Goal: Task Accomplishment & Management: Complete application form

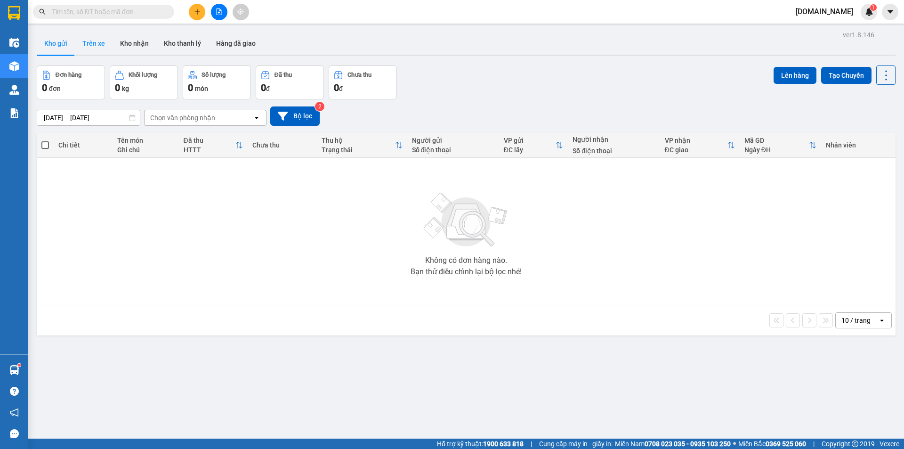
click at [90, 46] on button "Trên xe" at bounding box center [94, 43] width 38 height 23
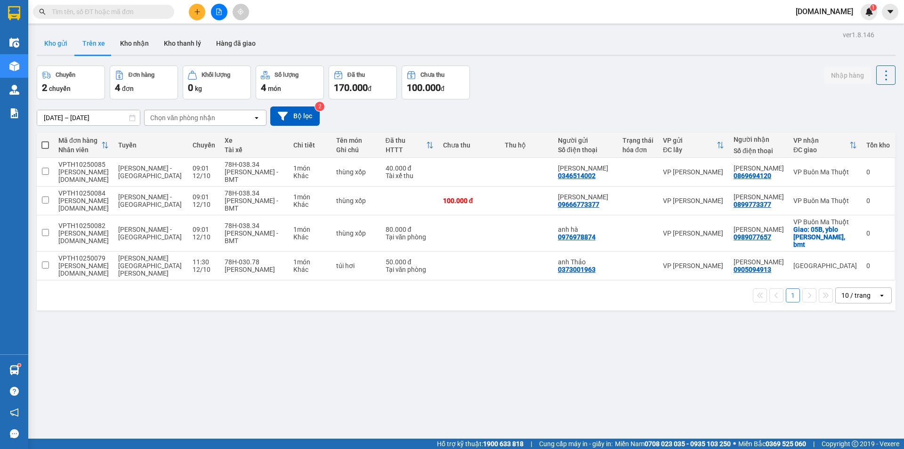
click at [61, 40] on button "Kho gửi" at bounding box center [56, 43] width 38 height 23
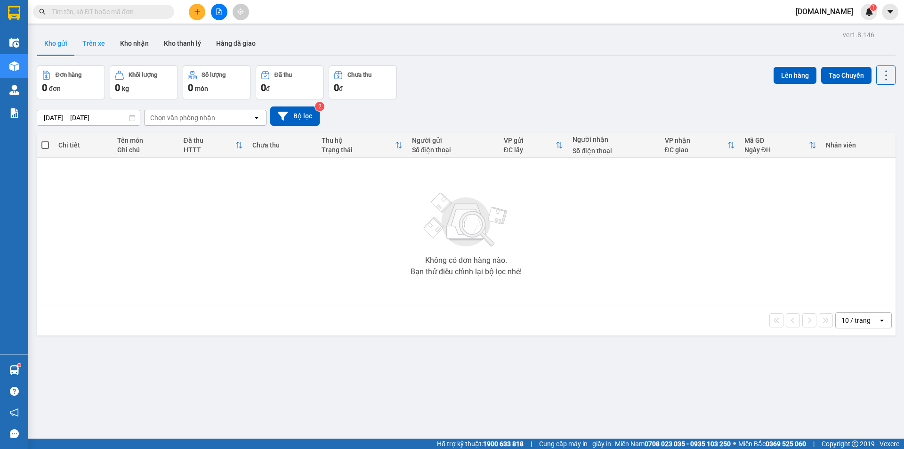
click at [86, 43] on button "Trên xe" at bounding box center [94, 43] width 38 height 23
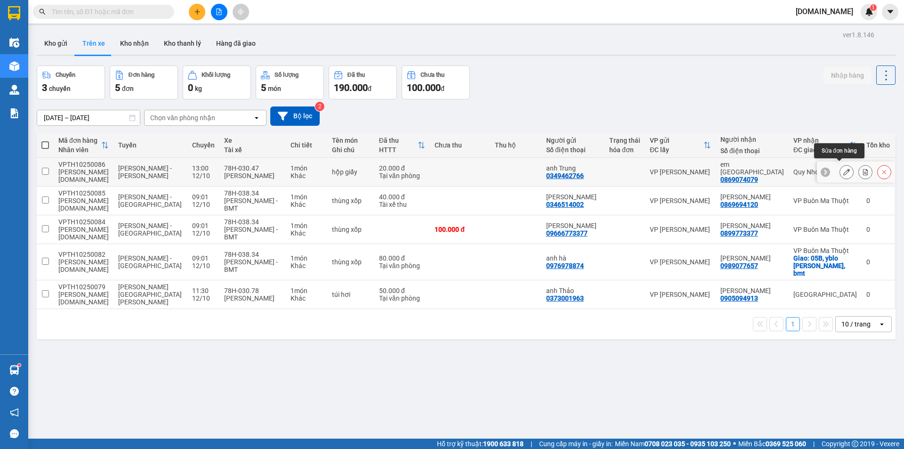
click at [844, 170] on button at bounding box center [846, 172] width 13 height 16
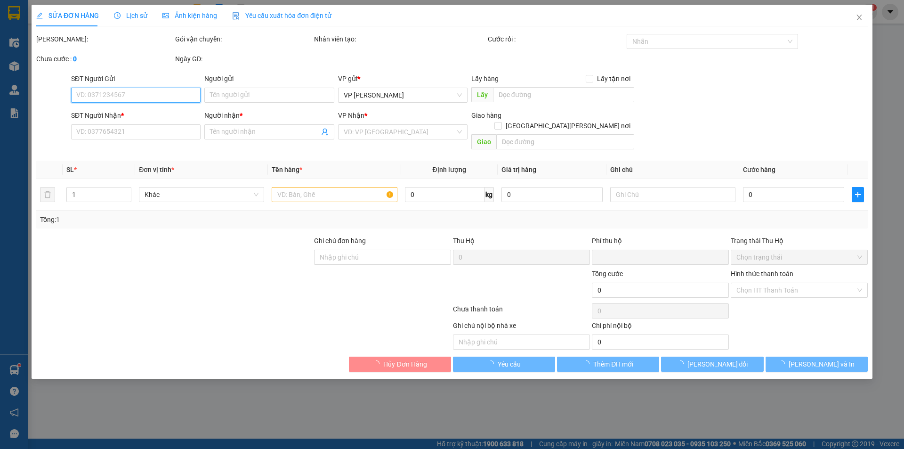
type input "0349462766"
type input "anh Trung"
type input "0869074079"
type input "em [GEOGRAPHIC_DATA]"
type input "0"
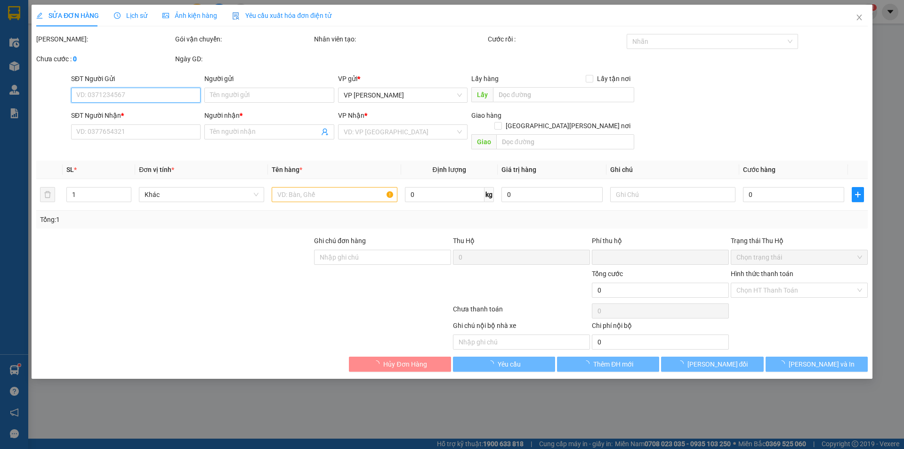
type input "20.000"
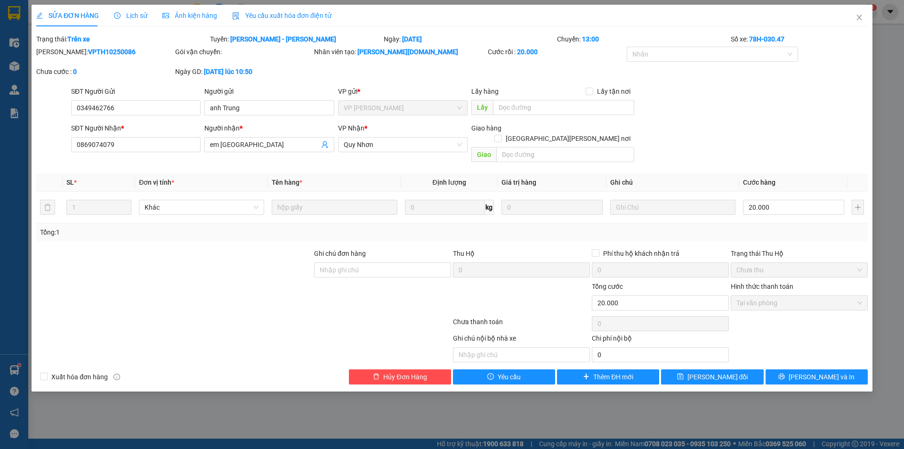
click at [223, 47] on div "Gói vận chuyển:" at bounding box center [243, 52] width 137 height 10
click at [222, 48] on div "Gói vận chuyển:" at bounding box center [243, 52] width 137 height 10
click at [220, 51] on div "Gói vận chuyển:" at bounding box center [243, 52] width 137 height 10
click at [177, 51] on div "Gói vận chuyển:" at bounding box center [243, 52] width 137 height 10
click at [862, 16] on icon "close" at bounding box center [860, 18] width 8 height 8
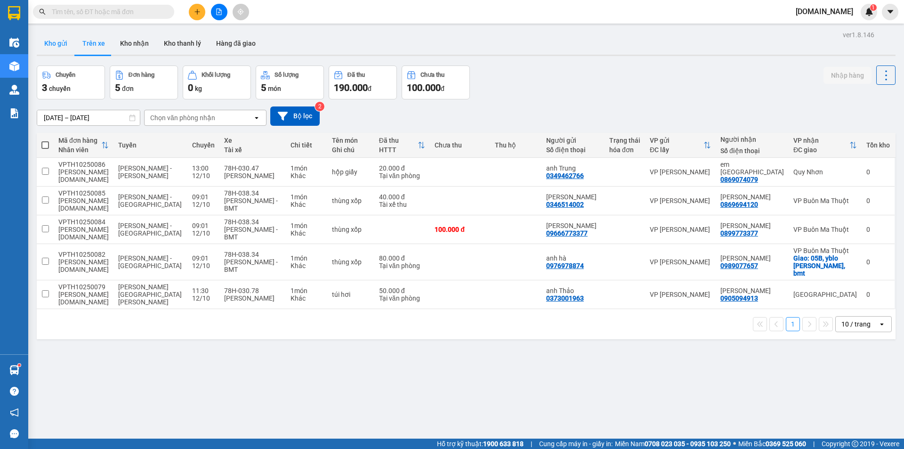
click at [46, 42] on button "Kho gửi" at bounding box center [56, 43] width 38 height 23
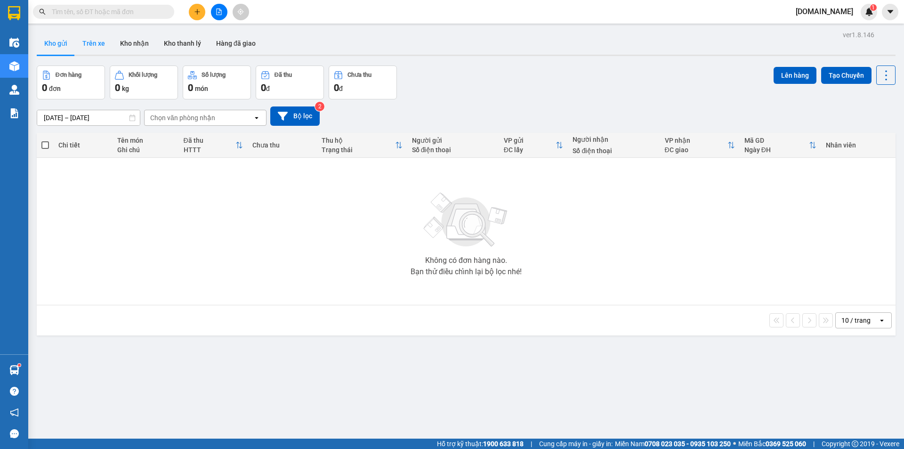
click at [98, 42] on button "Trên xe" at bounding box center [94, 43] width 38 height 23
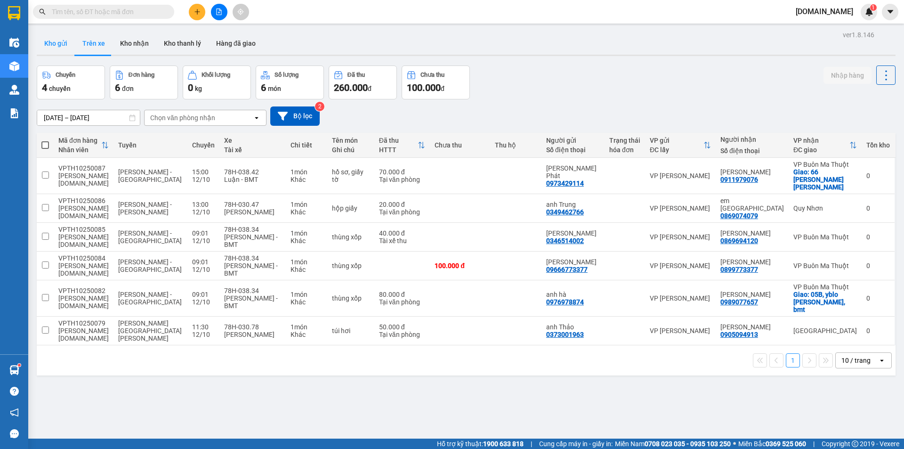
click at [67, 38] on button "Kho gửi" at bounding box center [56, 43] width 38 height 23
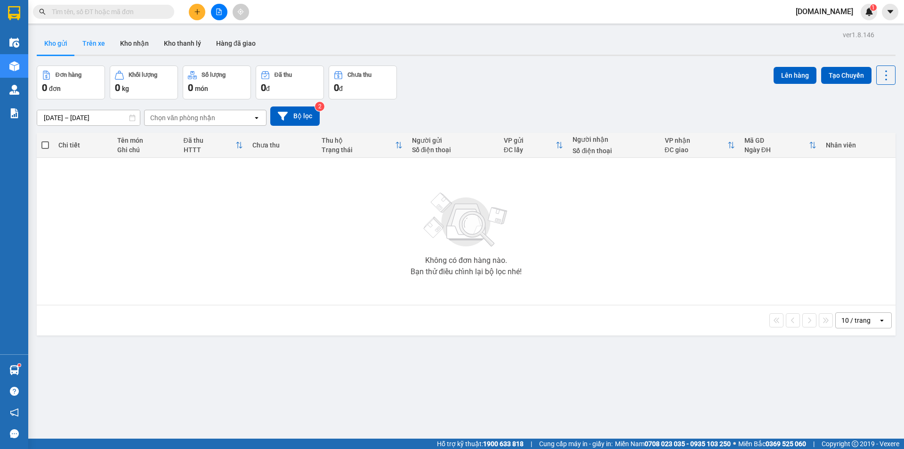
click at [93, 50] on button "Trên xe" at bounding box center [94, 43] width 38 height 23
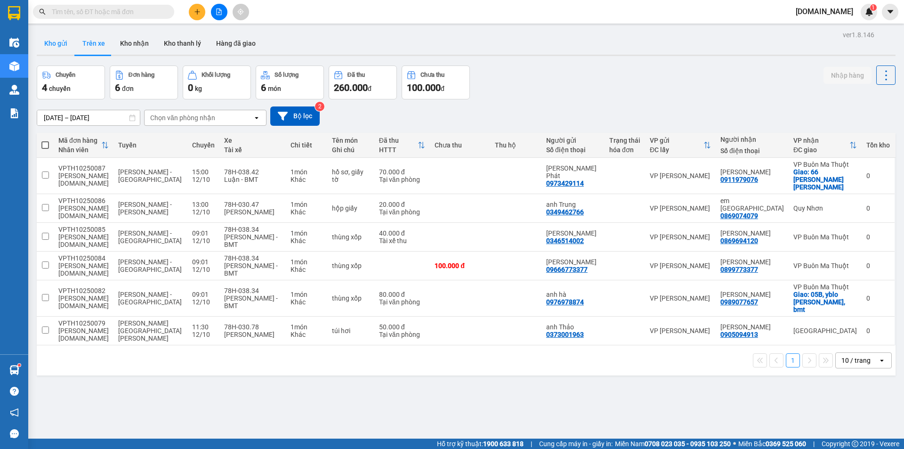
click at [66, 36] on button "Kho gửi" at bounding box center [56, 43] width 38 height 23
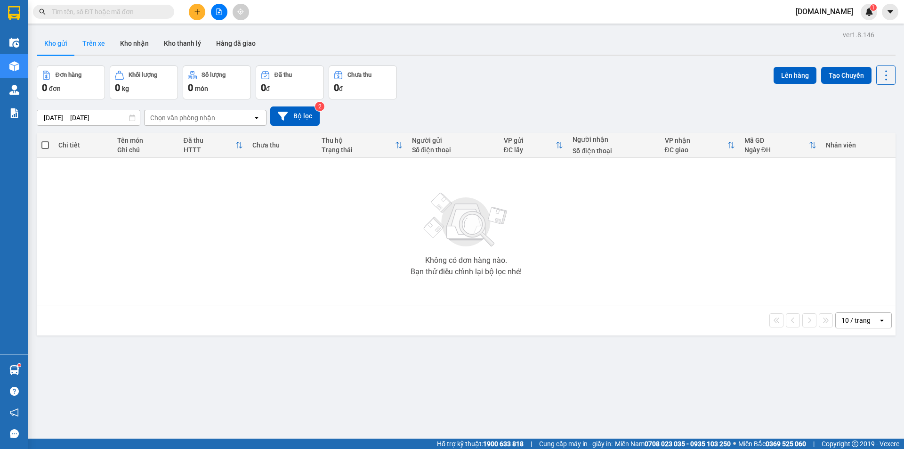
click at [94, 43] on button "Trên xe" at bounding box center [94, 43] width 38 height 23
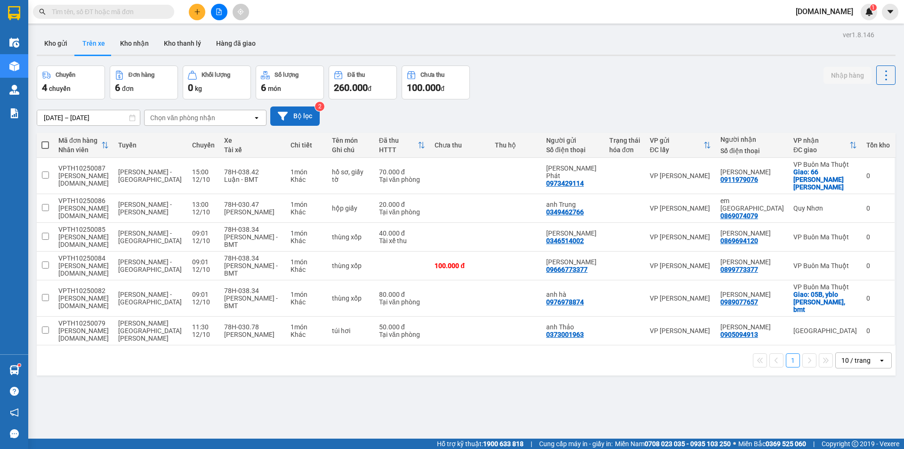
click at [302, 119] on button "Bộ lọc" at bounding box center [294, 115] width 49 height 19
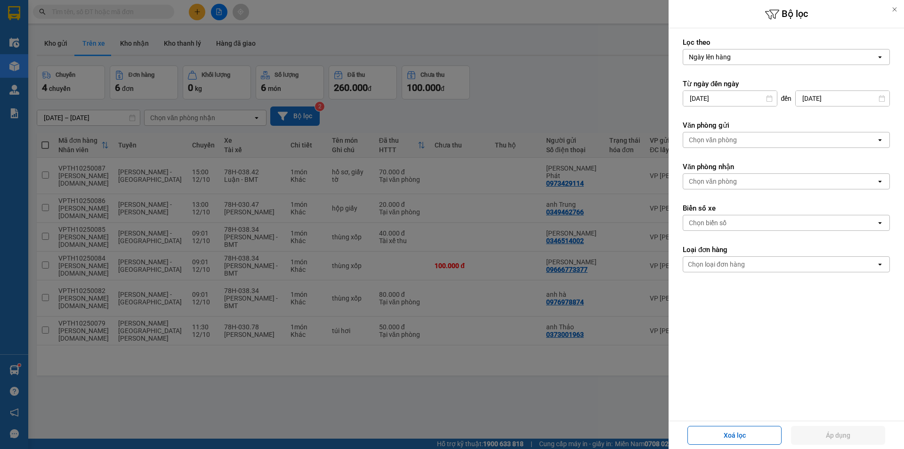
click at [301, 117] on div at bounding box center [452, 224] width 904 height 449
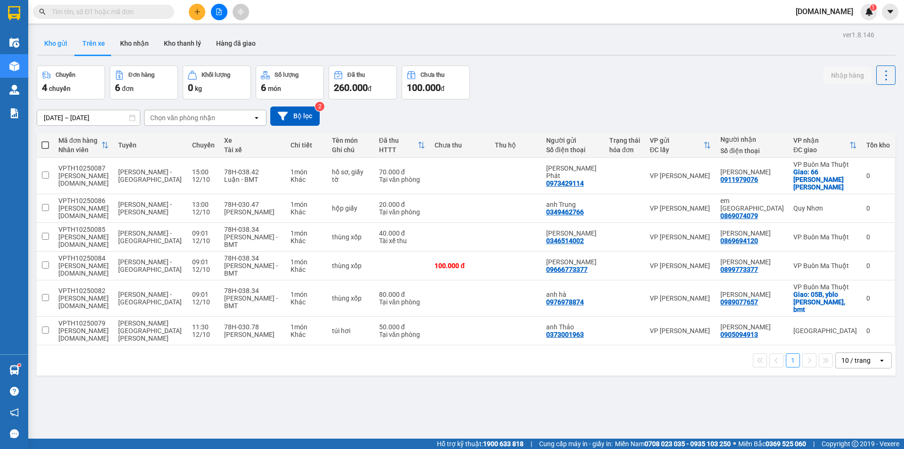
click at [61, 46] on button "Kho gửi" at bounding box center [56, 43] width 38 height 23
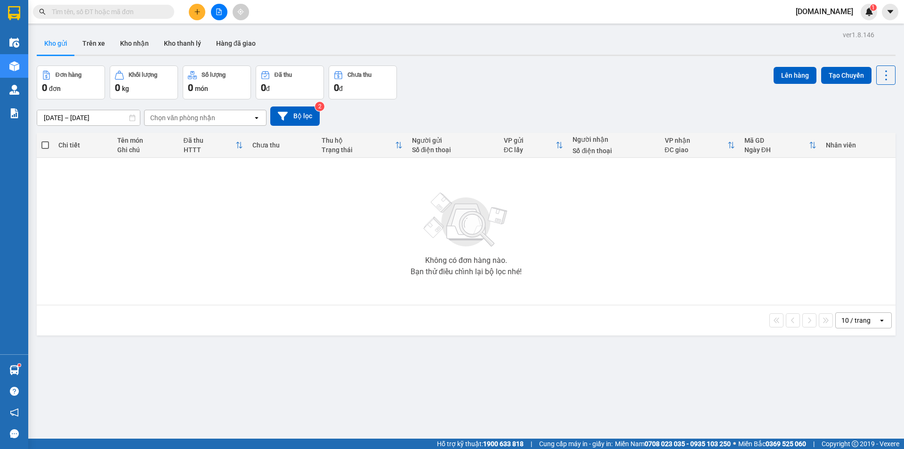
click at [138, 17] on span at bounding box center [103, 12] width 141 height 14
click at [139, 10] on input "text" at bounding box center [107, 12] width 111 height 10
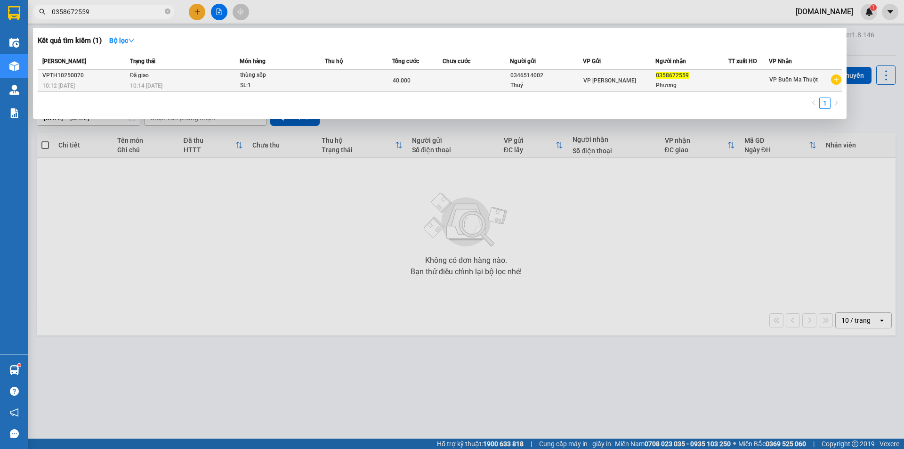
type input "0358672559"
click at [452, 78] on td at bounding box center [476, 81] width 67 height 22
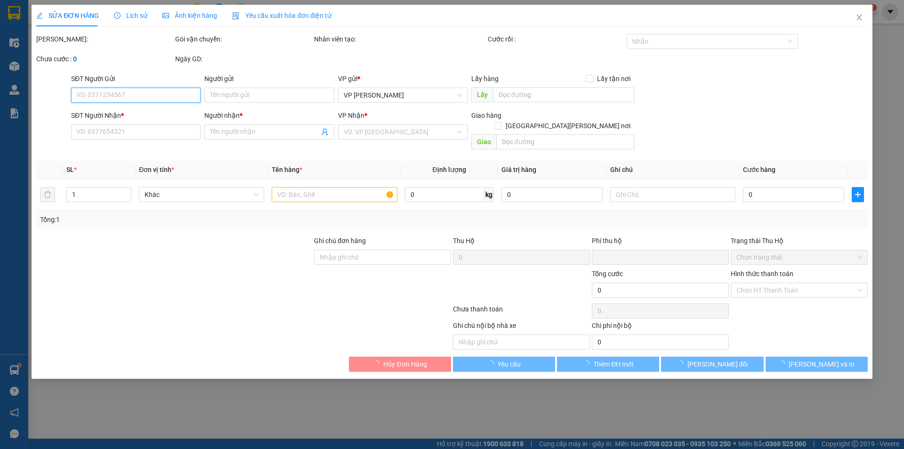
type input "0346514002"
type input "Thuý"
type input "0358672559"
type input "Phương"
type input "0"
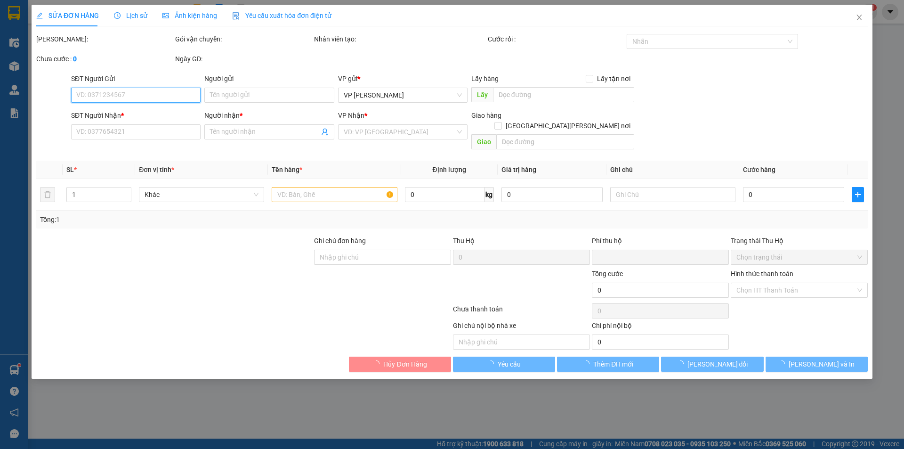
type input "40.000"
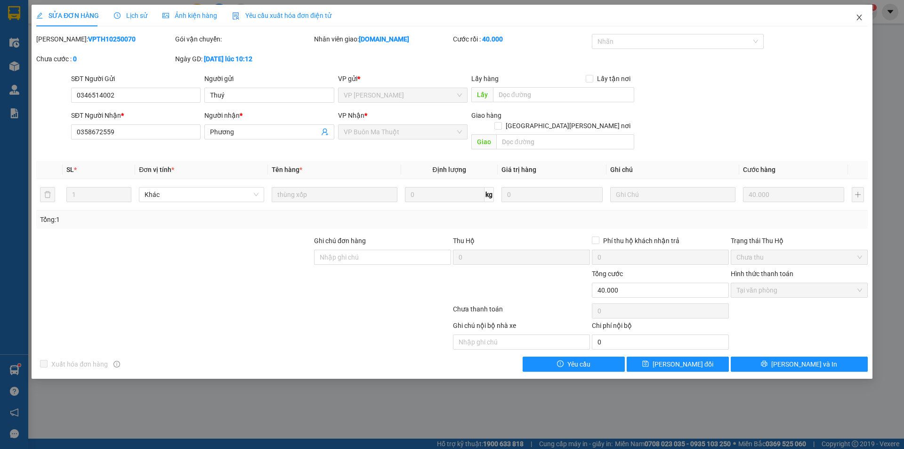
click at [863, 16] on icon "close" at bounding box center [860, 18] width 8 height 8
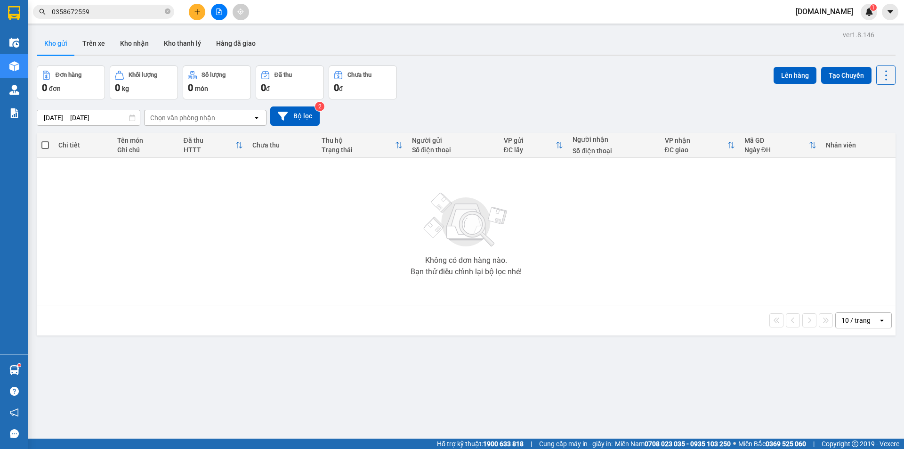
click at [139, 5] on span "0358672559" at bounding box center [103, 12] width 141 height 14
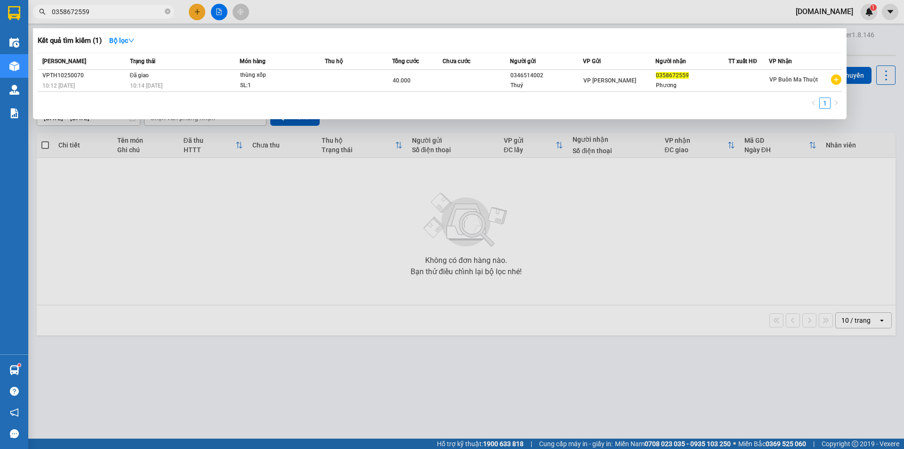
click at [244, 276] on div at bounding box center [452, 224] width 904 height 449
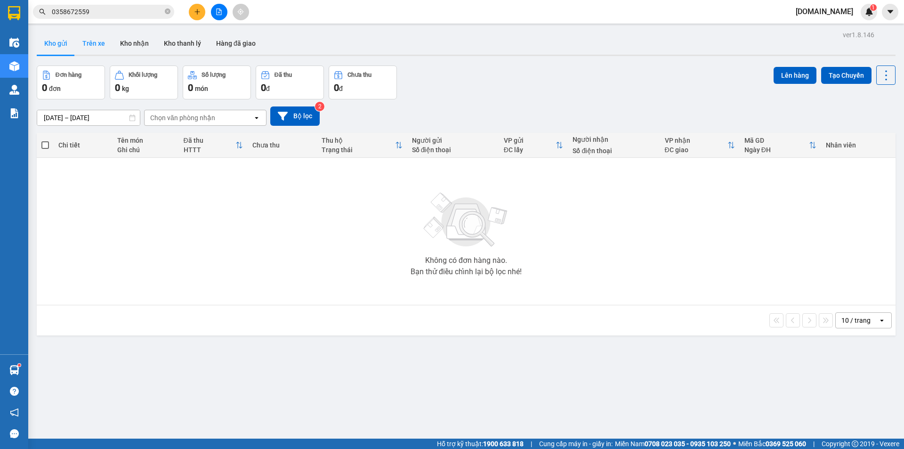
click at [93, 38] on button "Trên xe" at bounding box center [94, 43] width 38 height 23
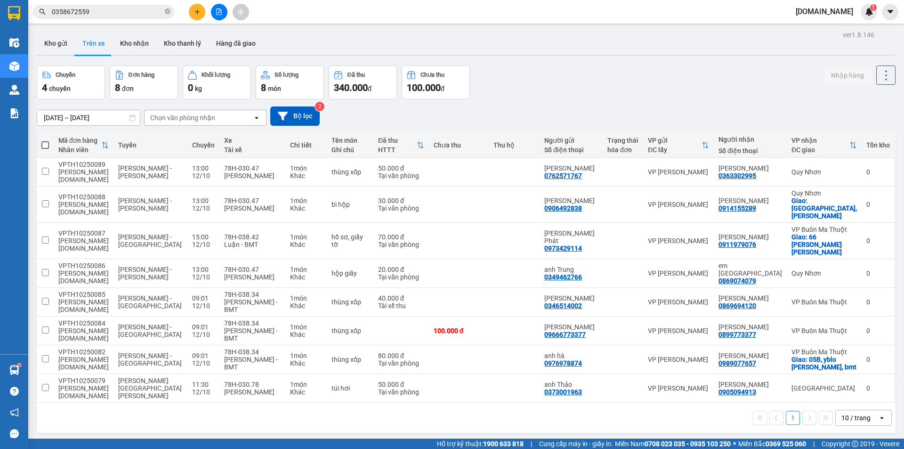
click at [139, 9] on input "0358672559" at bounding box center [107, 12] width 111 height 10
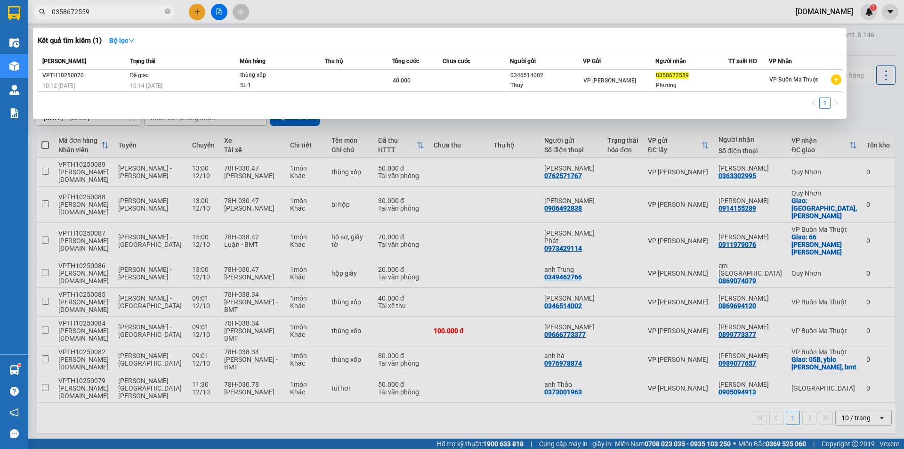
click at [139, 9] on input "0358672559" at bounding box center [107, 12] width 111 height 10
type input "0"
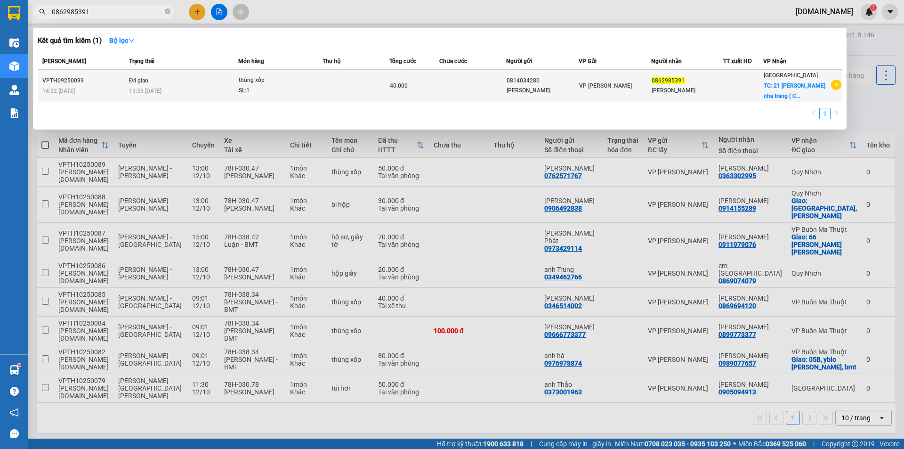
type input "0862985391"
click at [305, 89] on div "SL: 1" at bounding box center [274, 91] width 71 height 10
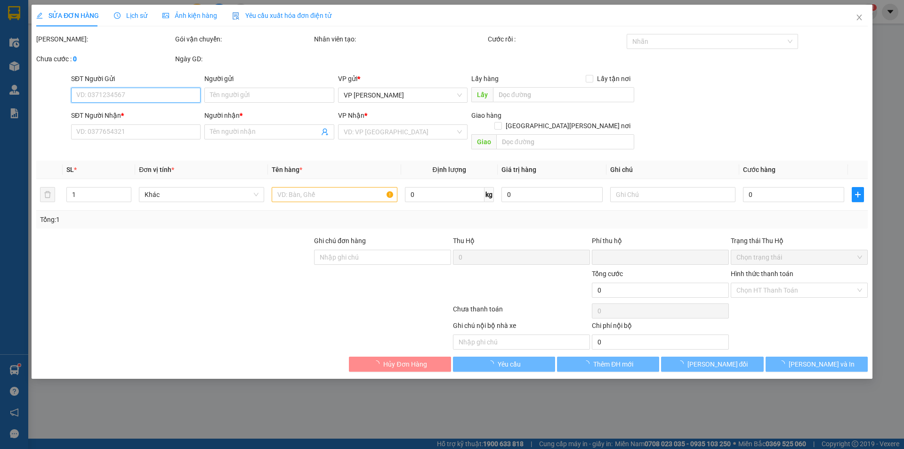
type input "0814034280"
type input "[PERSON_NAME]"
type input "0862985391"
type input "[PERSON_NAME]"
checkbox input "true"
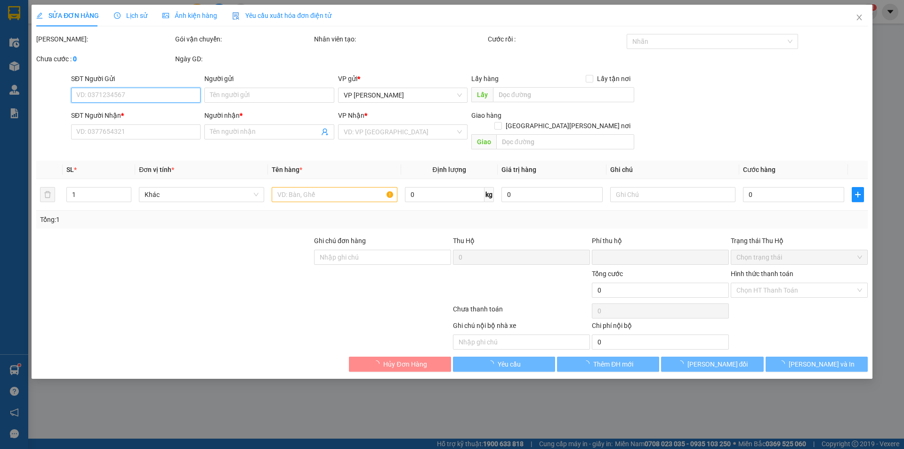
type input "21 [PERSON_NAME] nha trang ( [PERSON_NAME])"
type input "0"
type input "40.000"
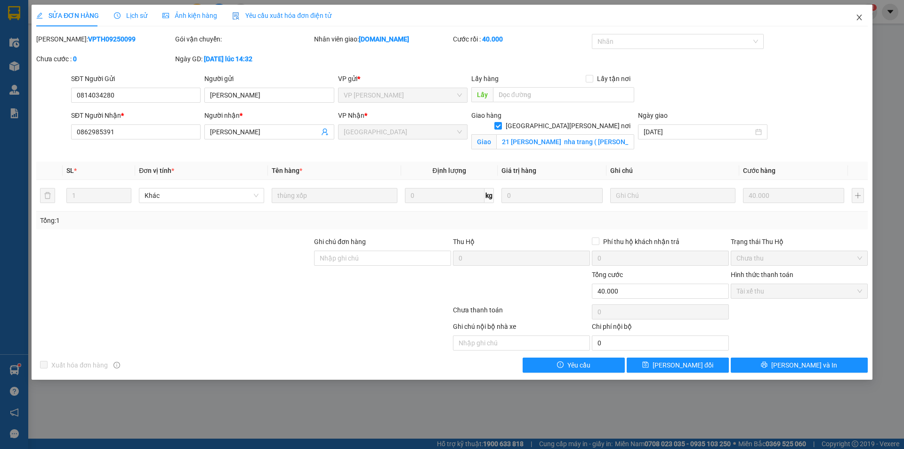
click at [858, 17] on icon "close" at bounding box center [860, 18] width 8 height 8
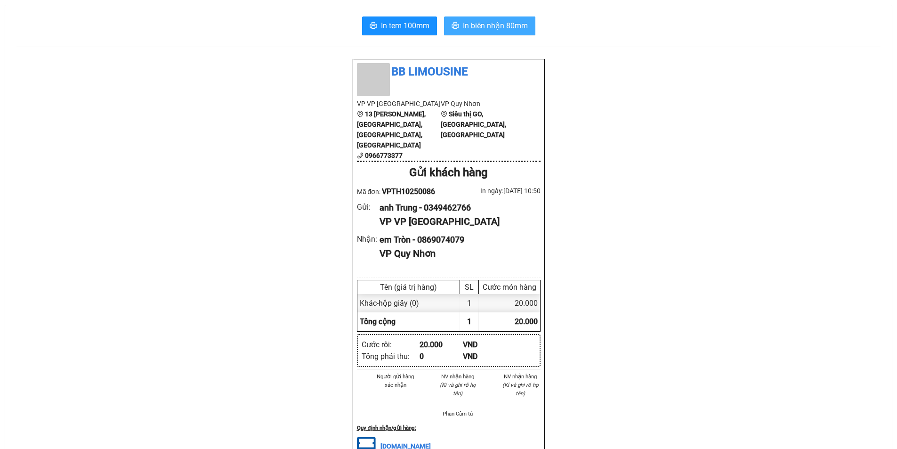
click at [510, 30] on span "In biên nhận 80mm" at bounding box center [495, 26] width 65 height 12
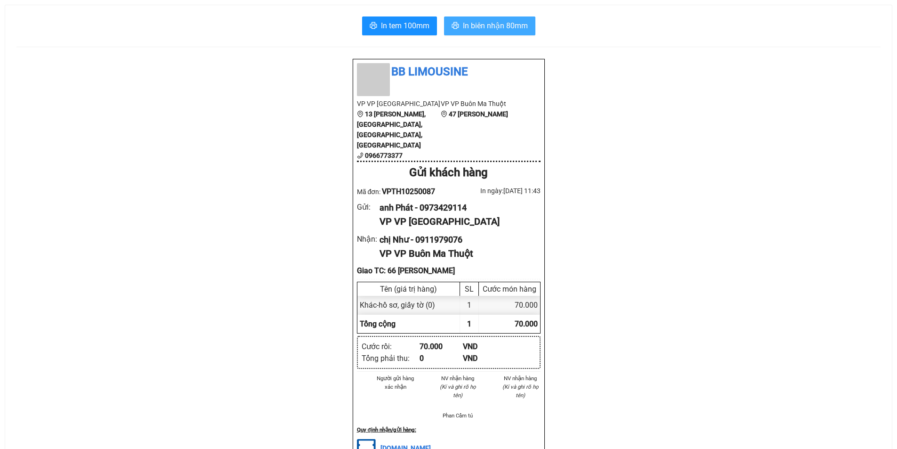
click at [478, 24] on span "In biên nhận 80mm" at bounding box center [495, 26] width 65 height 12
click at [527, 22] on span "In biên nhận 80mm" at bounding box center [495, 26] width 65 height 12
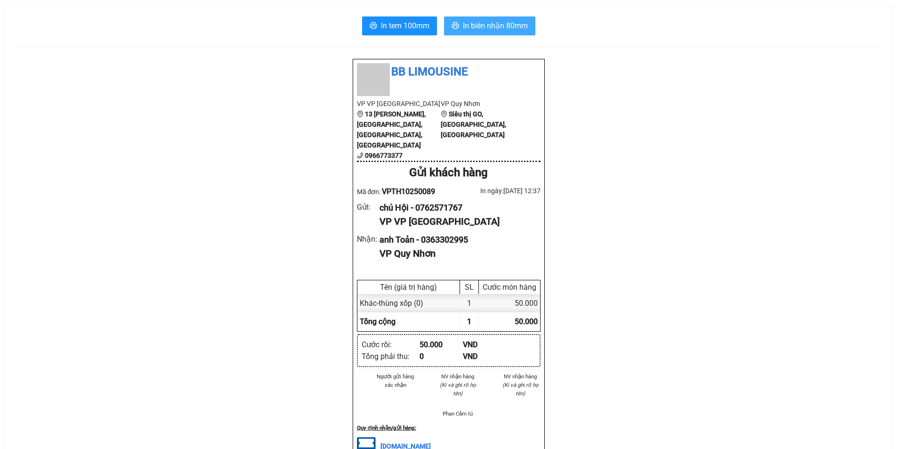
click at [522, 28] on span "In biên nhận 80mm" at bounding box center [495, 26] width 65 height 12
